Goal: Task Accomplishment & Management: Use online tool/utility

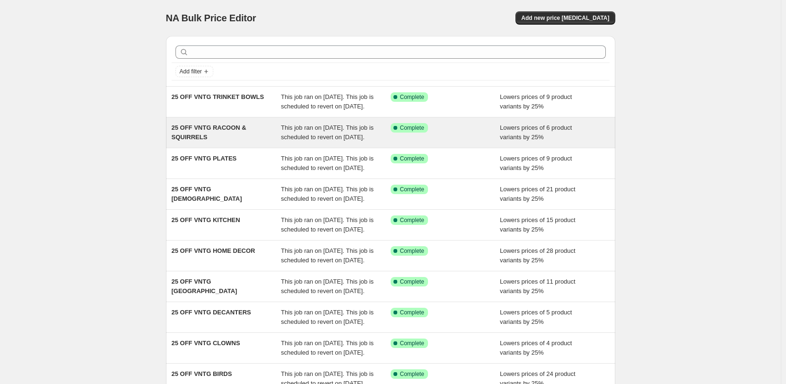
click at [309, 141] on div "This job ran on [DATE]. This job is scheduled to revert on [DATE]." at bounding box center [336, 132] width 110 height 19
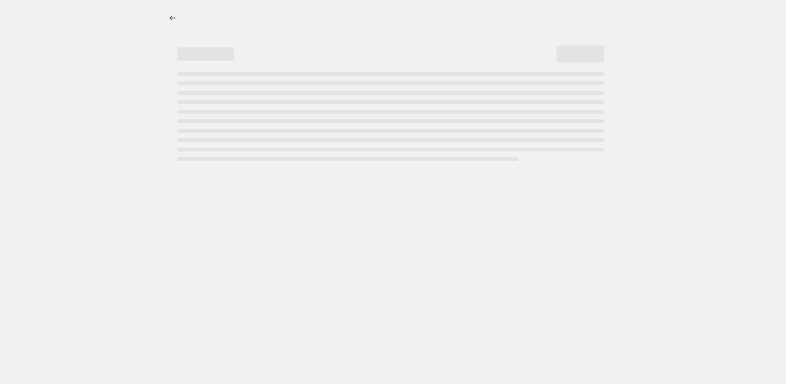
select select "percentage"
select select "collection"
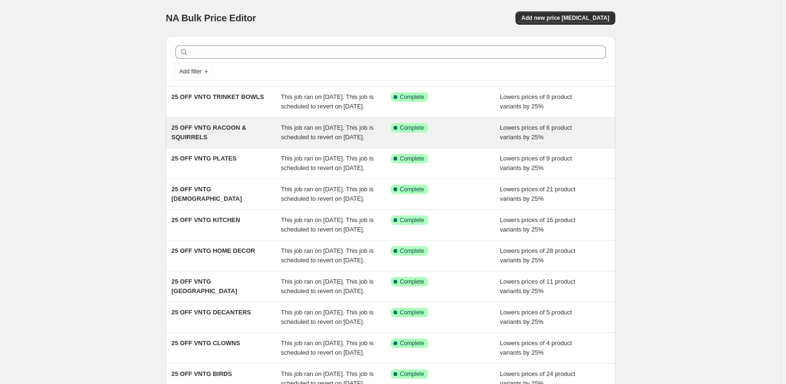
click at [327, 141] on div "This job ran on [DATE]. This job is scheduled to revert on [DATE]." at bounding box center [336, 132] width 110 height 19
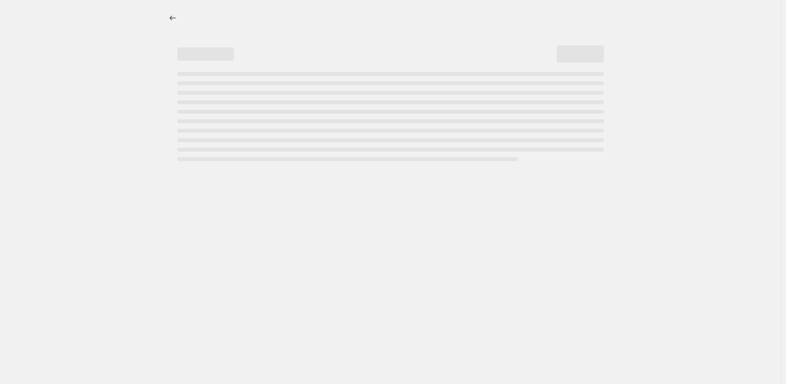
select select "percentage"
select select "collection"
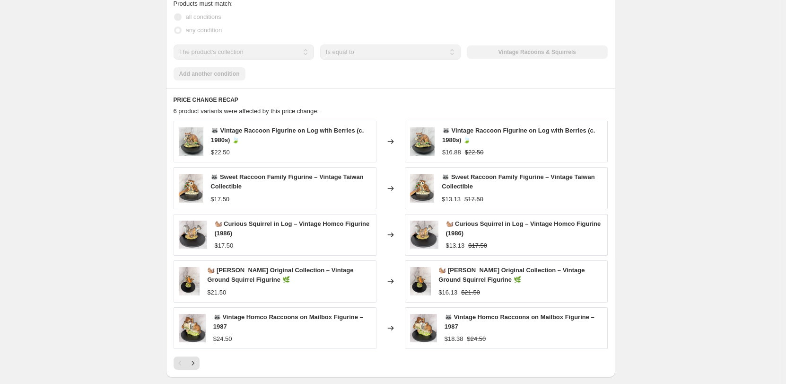
scroll to position [710, 0]
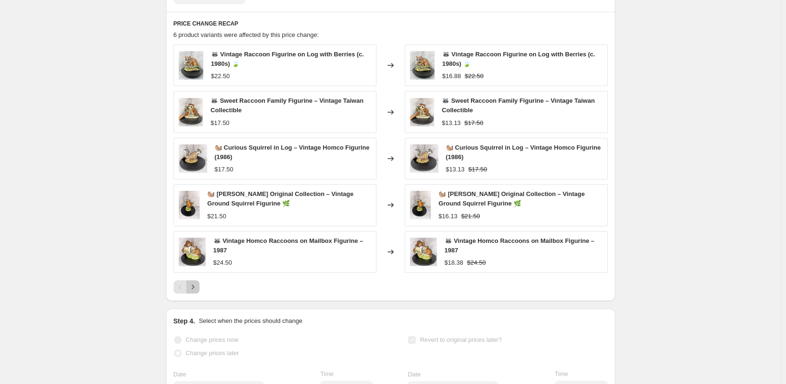
click at [194, 289] on icon "Next" at bounding box center [193, 286] width 2 height 4
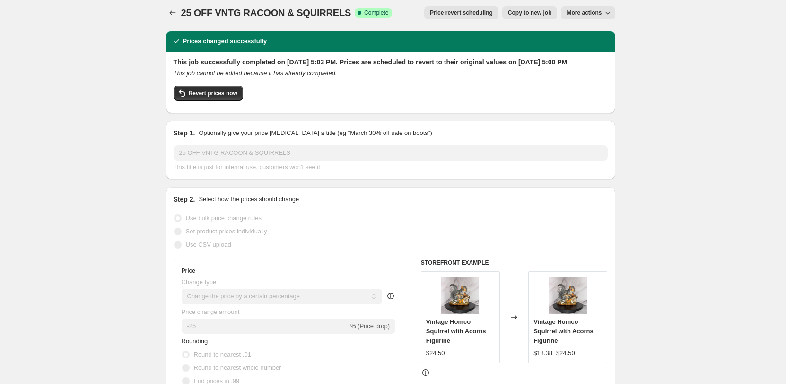
scroll to position [0, 0]
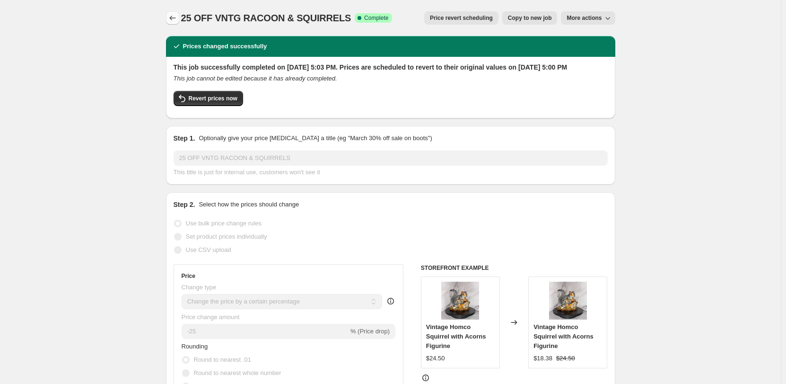
click at [172, 18] on icon "Price change jobs" at bounding box center [172, 18] width 6 height 5
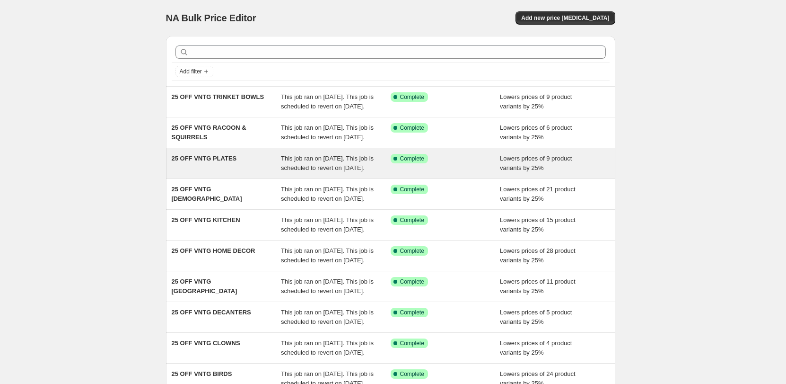
click at [318, 171] on span "This job ran on September 23, 2025. This job is scheduled to revert on Septembe…" at bounding box center [327, 163] width 93 height 17
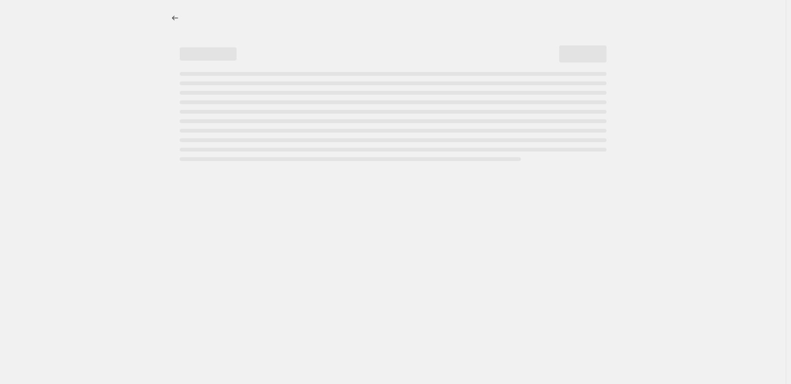
select select "percentage"
select select "collection"
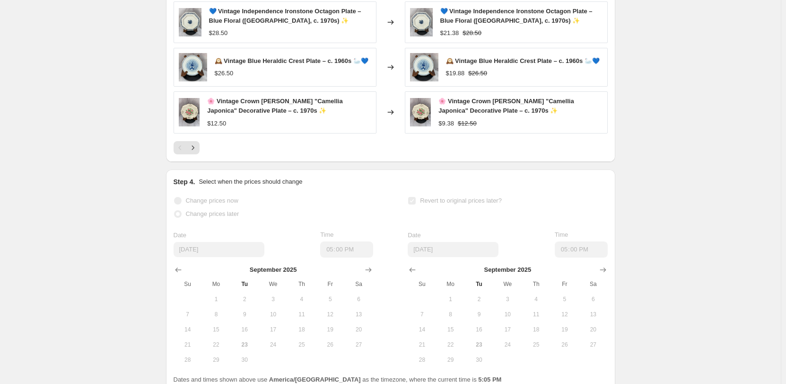
scroll to position [852, 0]
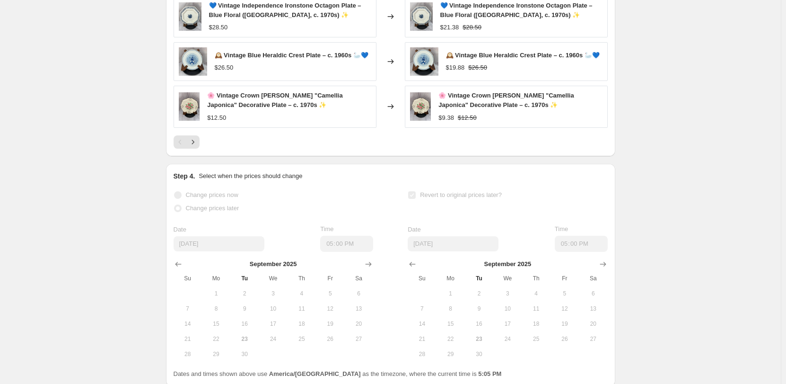
click at [197, 147] on icon "Next" at bounding box center [192, 141] width 9 height 9
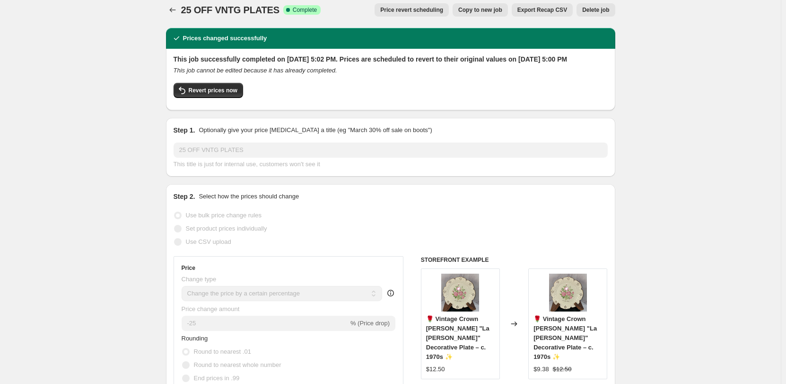
scroll to position [0, 0]
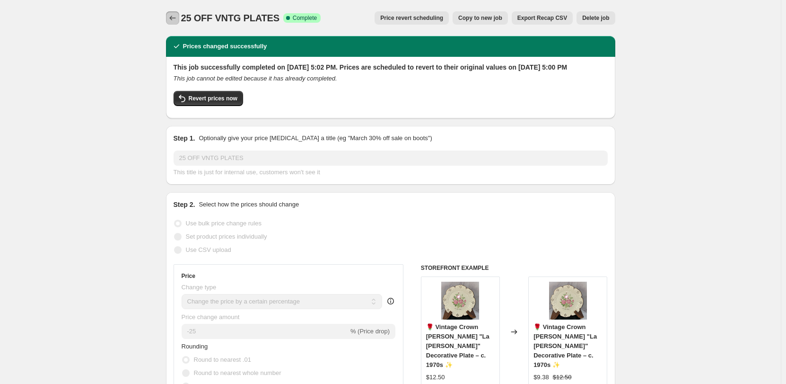
click at [175, 14] on icon "Price change jobs" at bounding box center [172, 17] width 9 height 9
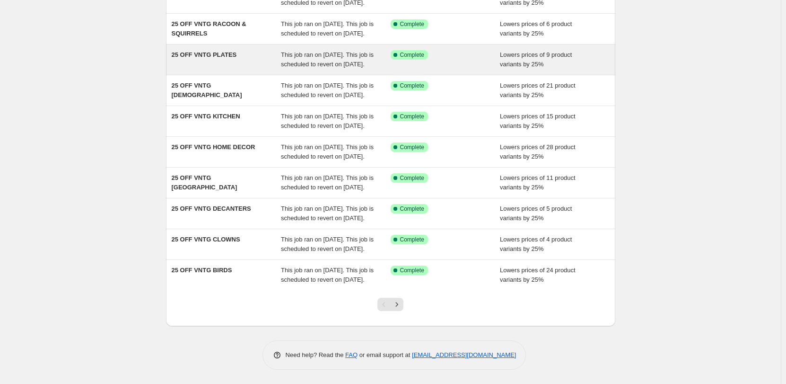
scroll to position [142, 0]
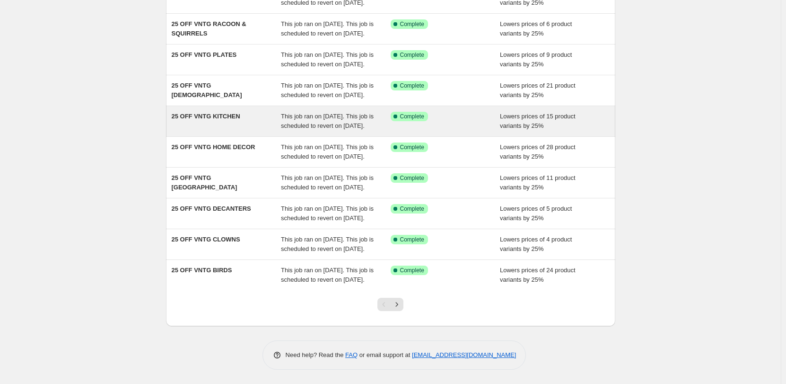
click at [307, 128] on span "This job ran on September 23, 2025. This job is scheduled to revert on Septembe…" at bounding box center [327, 121] width 93 height 17
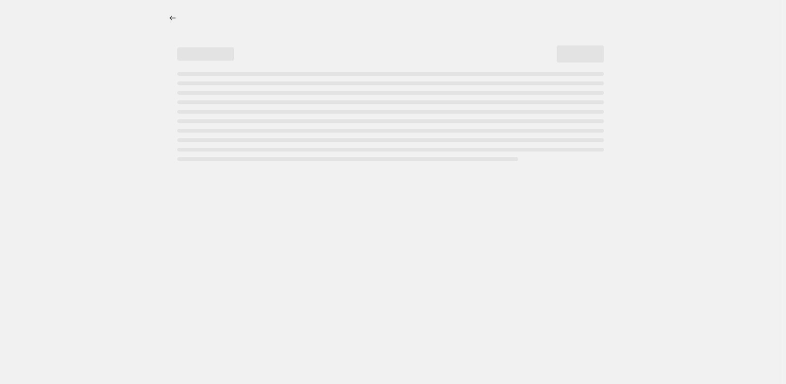
select select "percentage"
select select "collection"
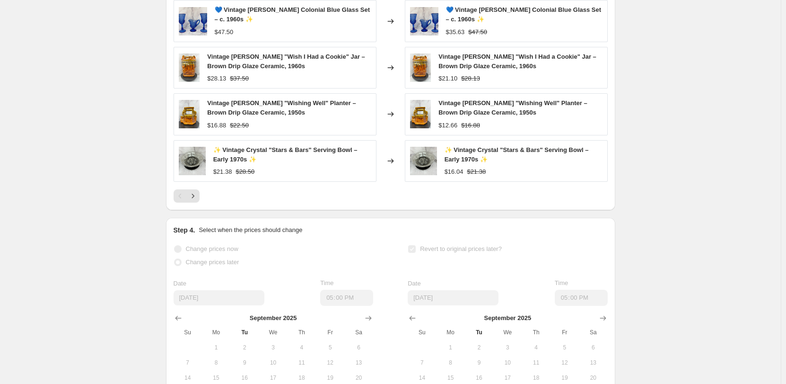
scroll to position [804, 0]
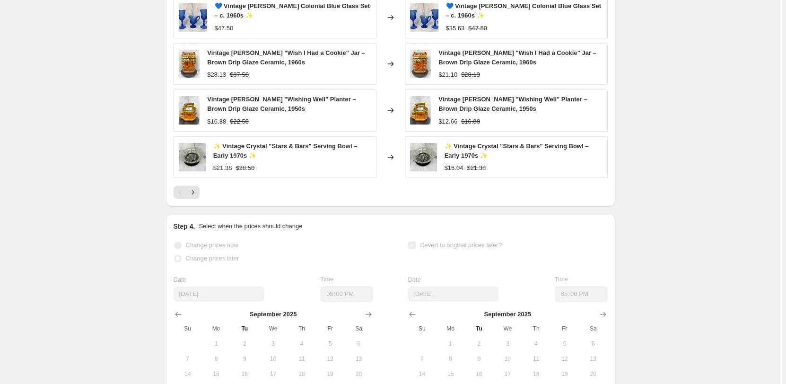
click at [197, 197] on icon "Next" at bounding box center [192, 191] width 9 height 9
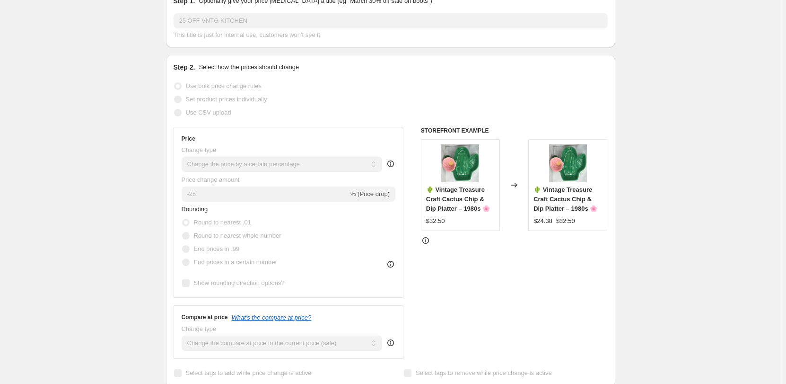
scroll to position [95, 0]
